Goal: Transaction & Acquisition: Purchase product/service

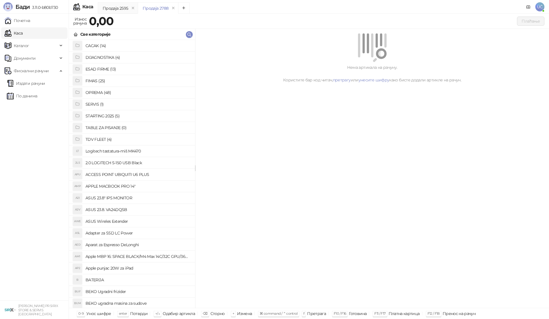
click at [96, 95] on h4 "OPREMA (48)" at bounding box center [137, 92] width 105 height 9
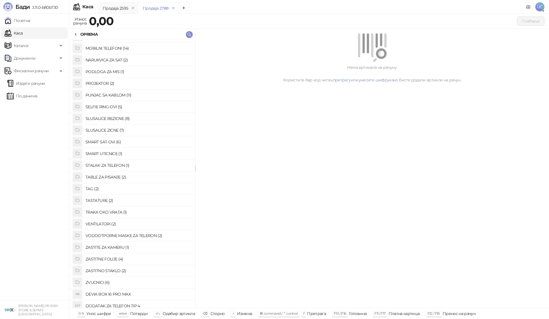
scroll to position [294, 0]
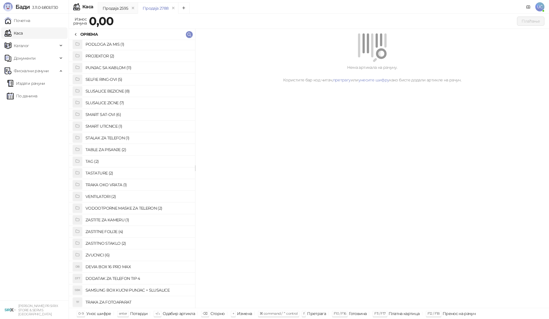
click at [111, 232] on h4 "ZASTITNE FOLIJE (4)" at bounding box center [137, 231] width 105 height 9
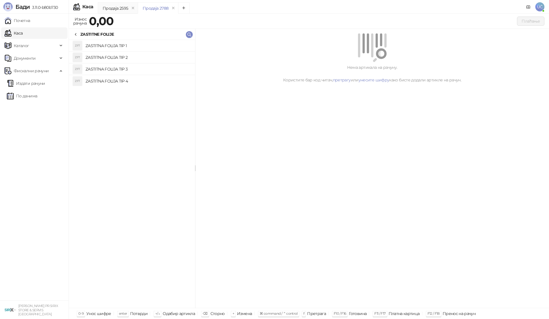
click at [107, 47] on h4 "ZASTITNA FOLIJA TIP 1" at bounding box center [137, 45] width 105 height 9
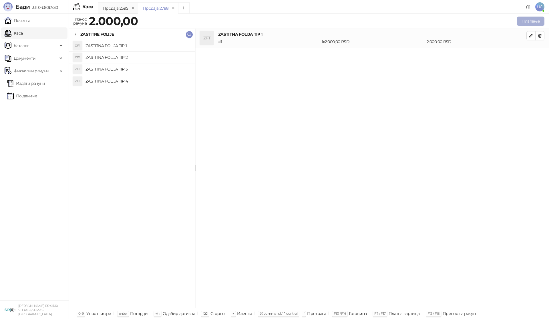
click at [527, 22] on button "Плаћање" at bounding box center [530, 21] width 27 height 9
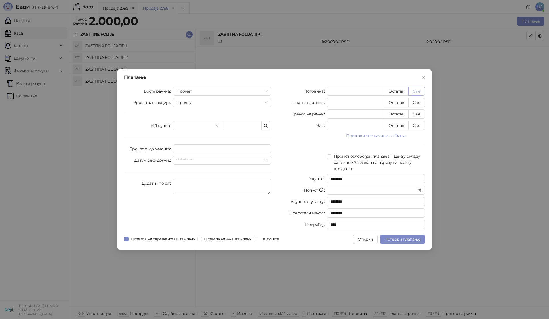
click at [417, 91] on button "Све" at bounding box center [416, 91] width 17 height 9
type input "****"
click at [411, 239] on span "Потврди плаћање" at bounding box center [402, 239] width 36 height 5
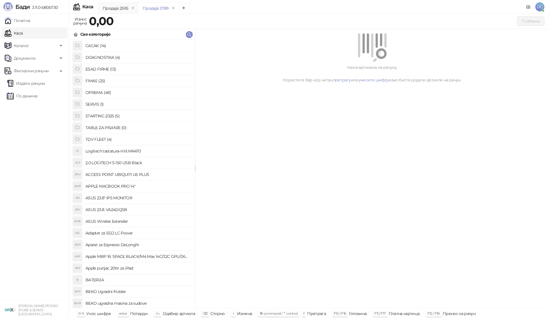
click at [102, 92] on h4 "OPREMA (48)" at bounding box center [137, 92] width 105 height 9
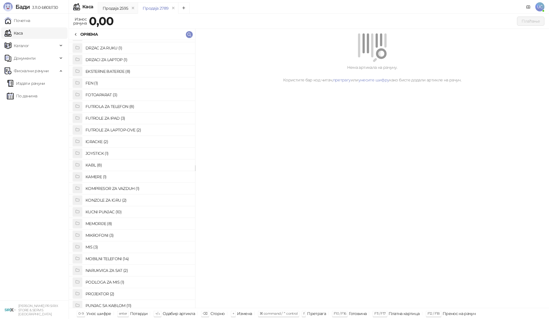
scroll to position [57, 0]
click at [105, 222] on h4 "MEMORIJE (8)" at bounding box center [137, 222] width 105 height 9
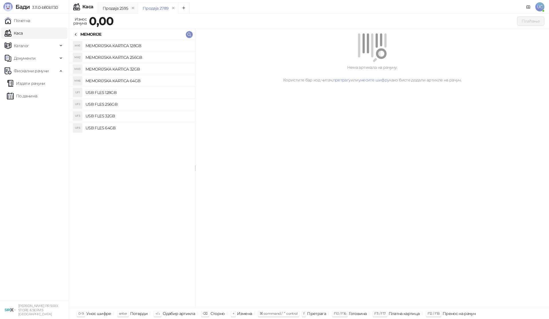
click at [109, 128] on h4 "USB FLES 64GB" at bounding box center [137, 127] width 105 height 9
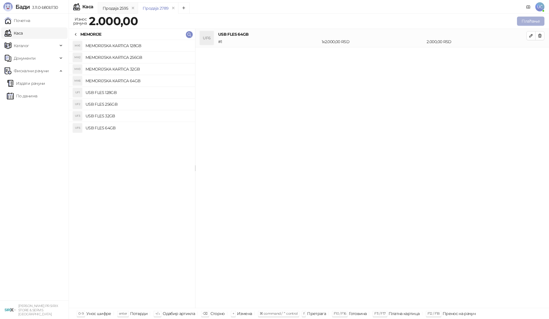
click at [521, 21] on button "Плаћање" at bounding box center [530, 21] width 27 height 9
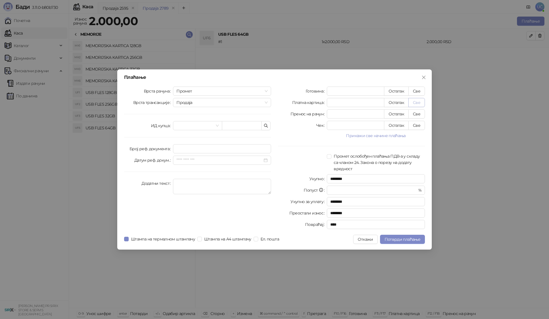
drag, startPoint x: 418, startPoint y: 103, endPoint x: 409, endPoint y: 149, distance: 46.5
click at [417, 103] on button "Све" at bounding box center [416, 102] width 17 height 9
type input "****"
click at [406, 240] on span "Потврди плаћање" at bounding box center [402, 239] width 36 height 5
